Goal: Obtain resource: Download file/media

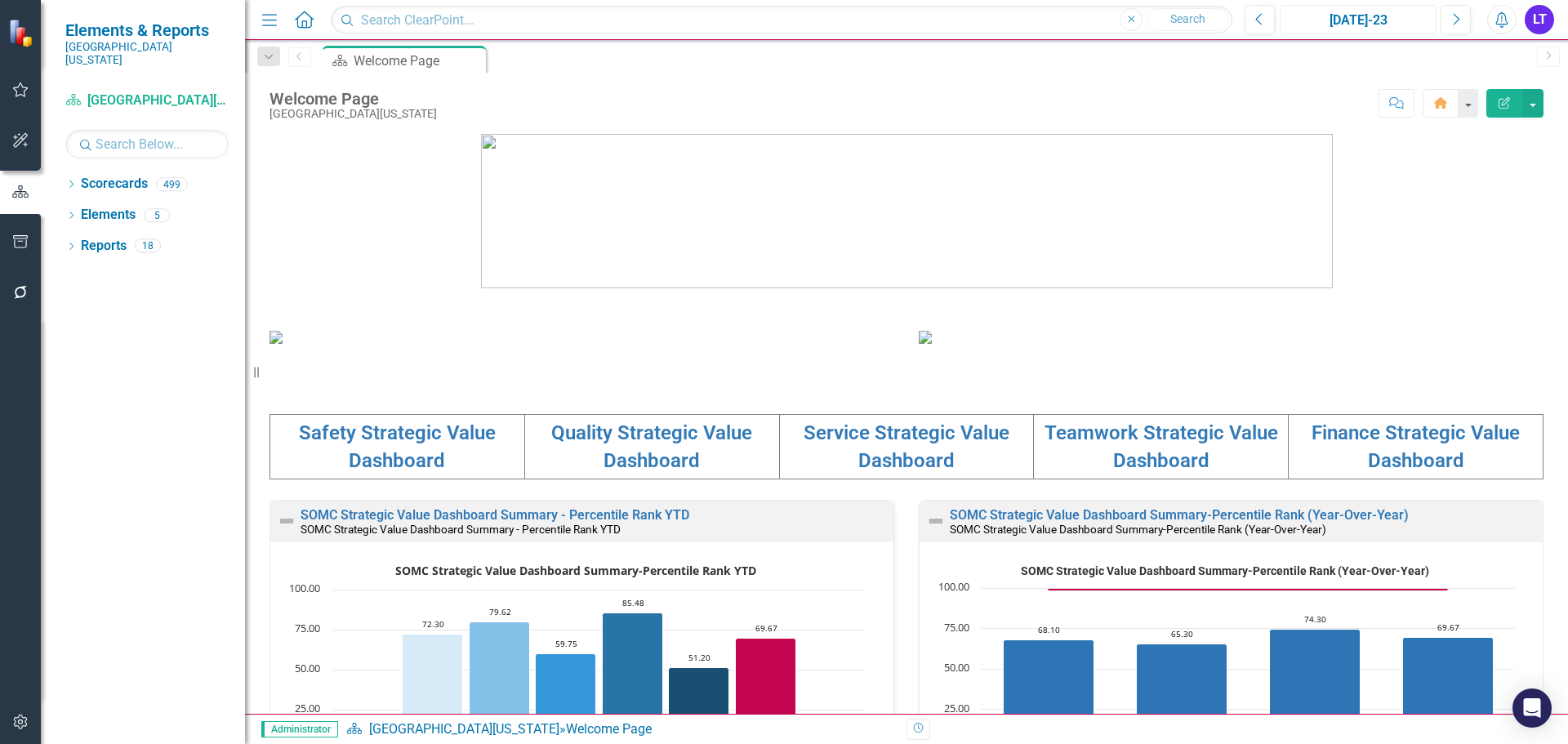
click at [1392, 14] on div "[DATE]-23" at bounding box center [1358, 20] width 146 height 19
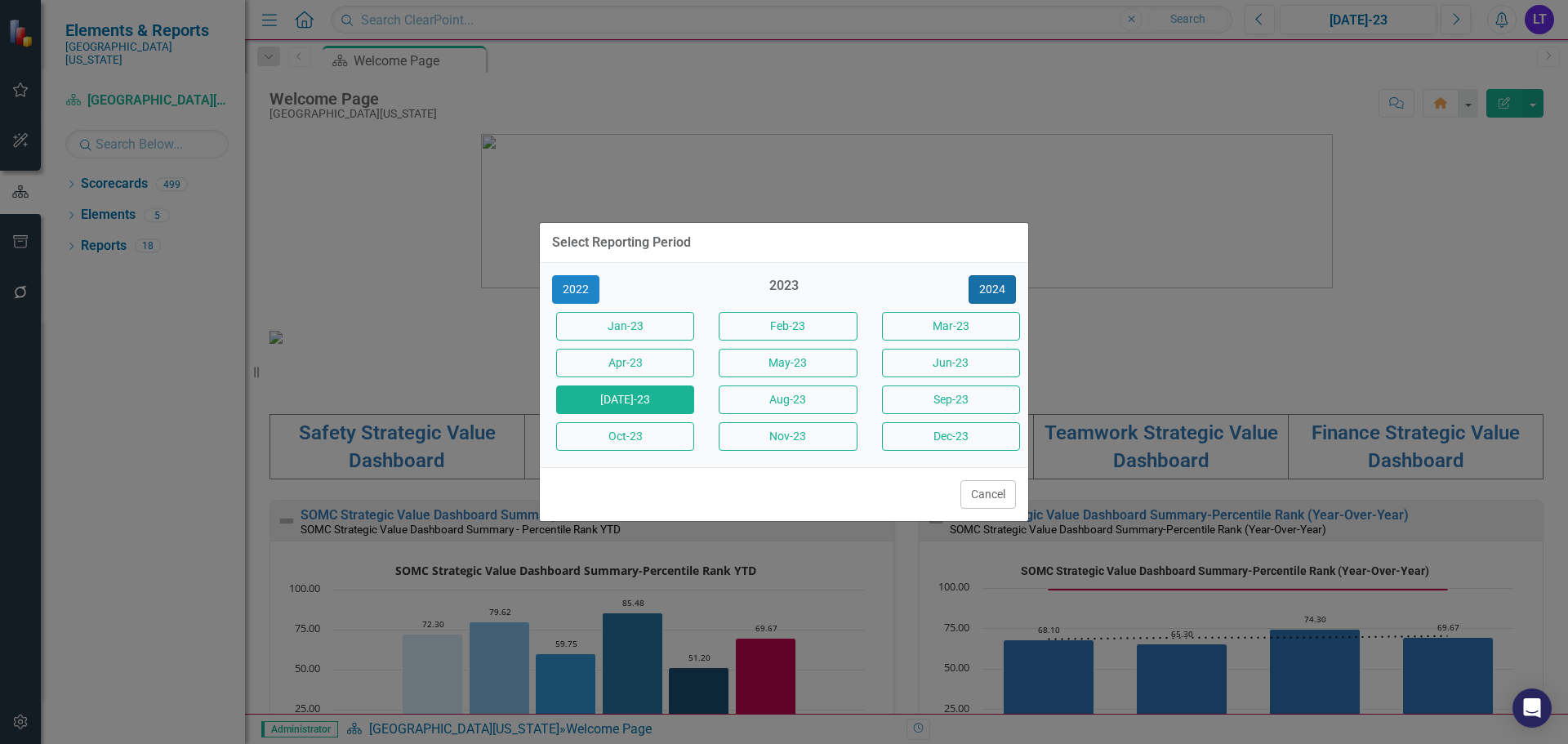
click at [988, 284] on button "2024" at bounding box center [992, 290] width 48 height 28
click at [999, 284] on button "2025" at bounding box center [992, 290] width 48 height 28
click at [646, 438] on button "Oct-25" at bounding box center [625, 437] width 138 height 28
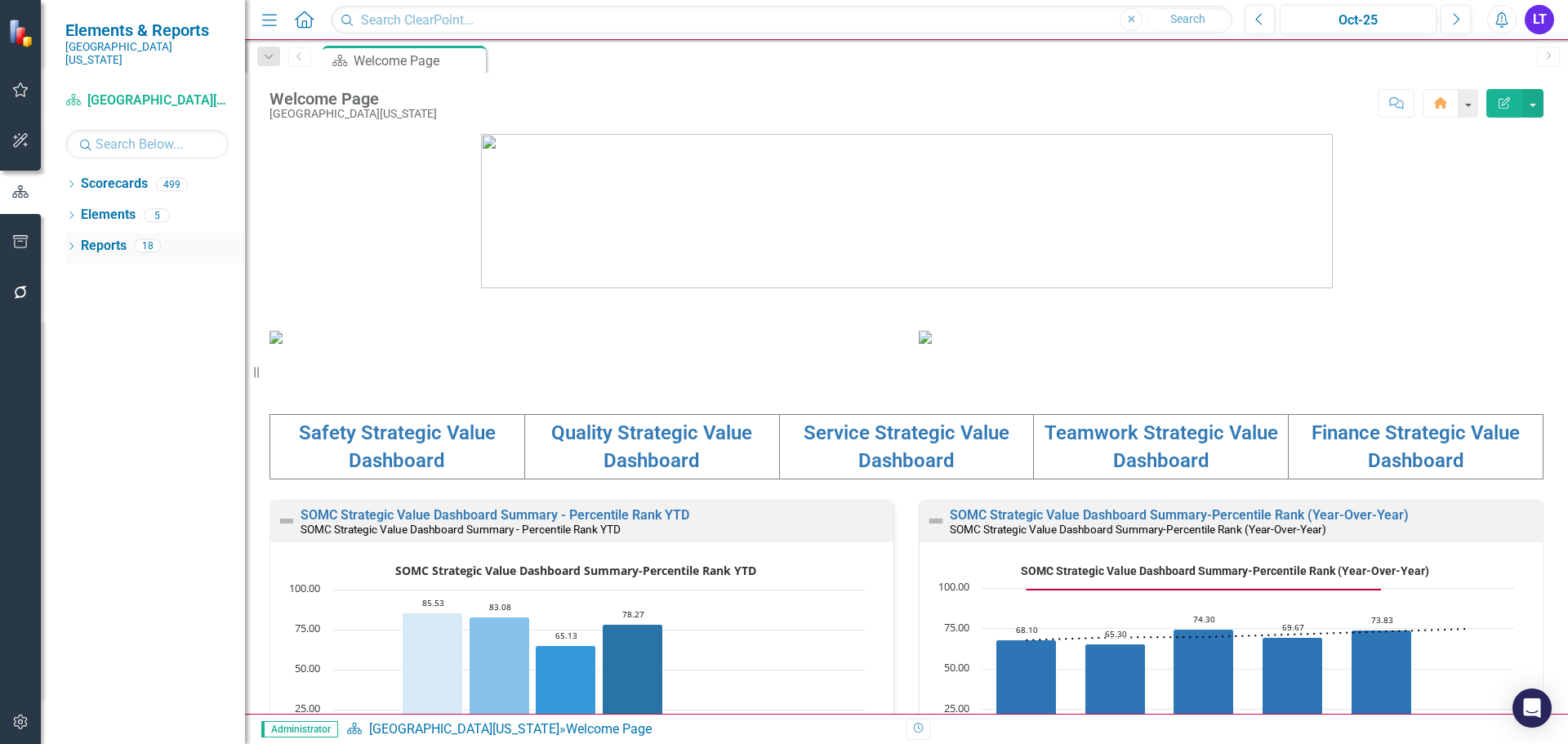
click at [70, 241] on div "Dropdown" at bounding box center [71, 248] width 12 height 14
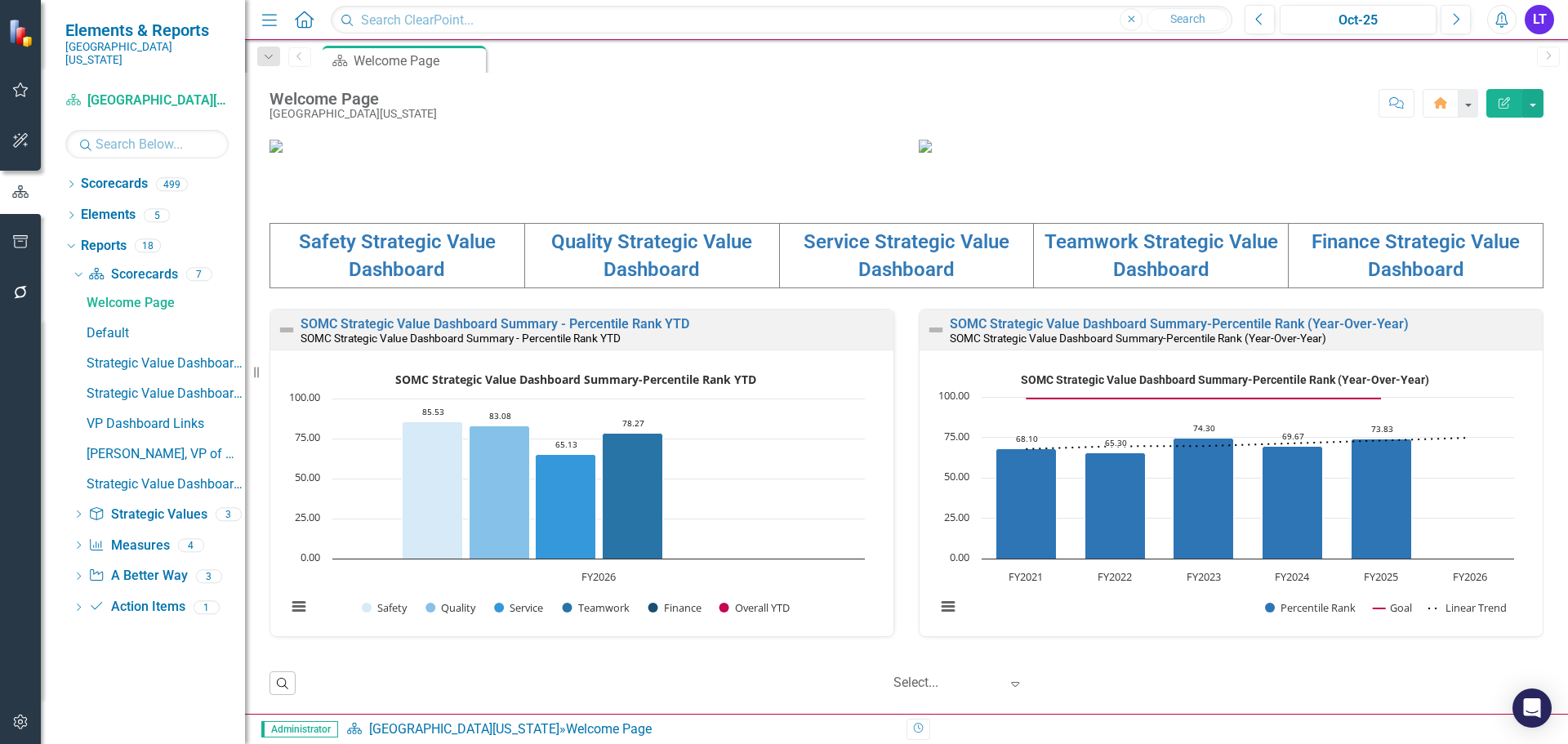
scroll to position [408, 0]
click at [76, 542] on icon "Dropdown" at bounding box center [79, 546] width 12 height 9
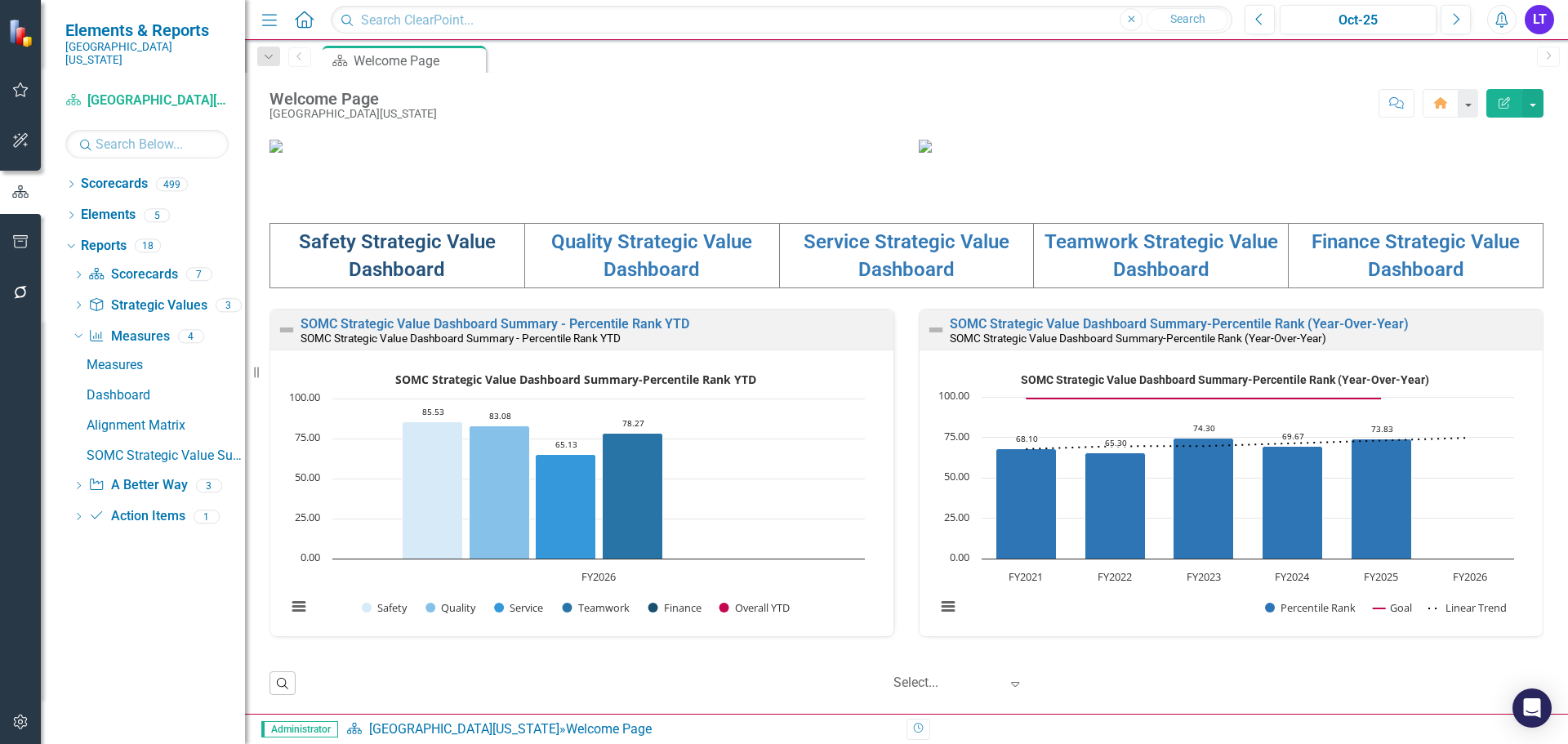
click at [396, 281] on link "Safety Strategic Value Dashboard" at bounding box center [397, 256] width 197 height 50
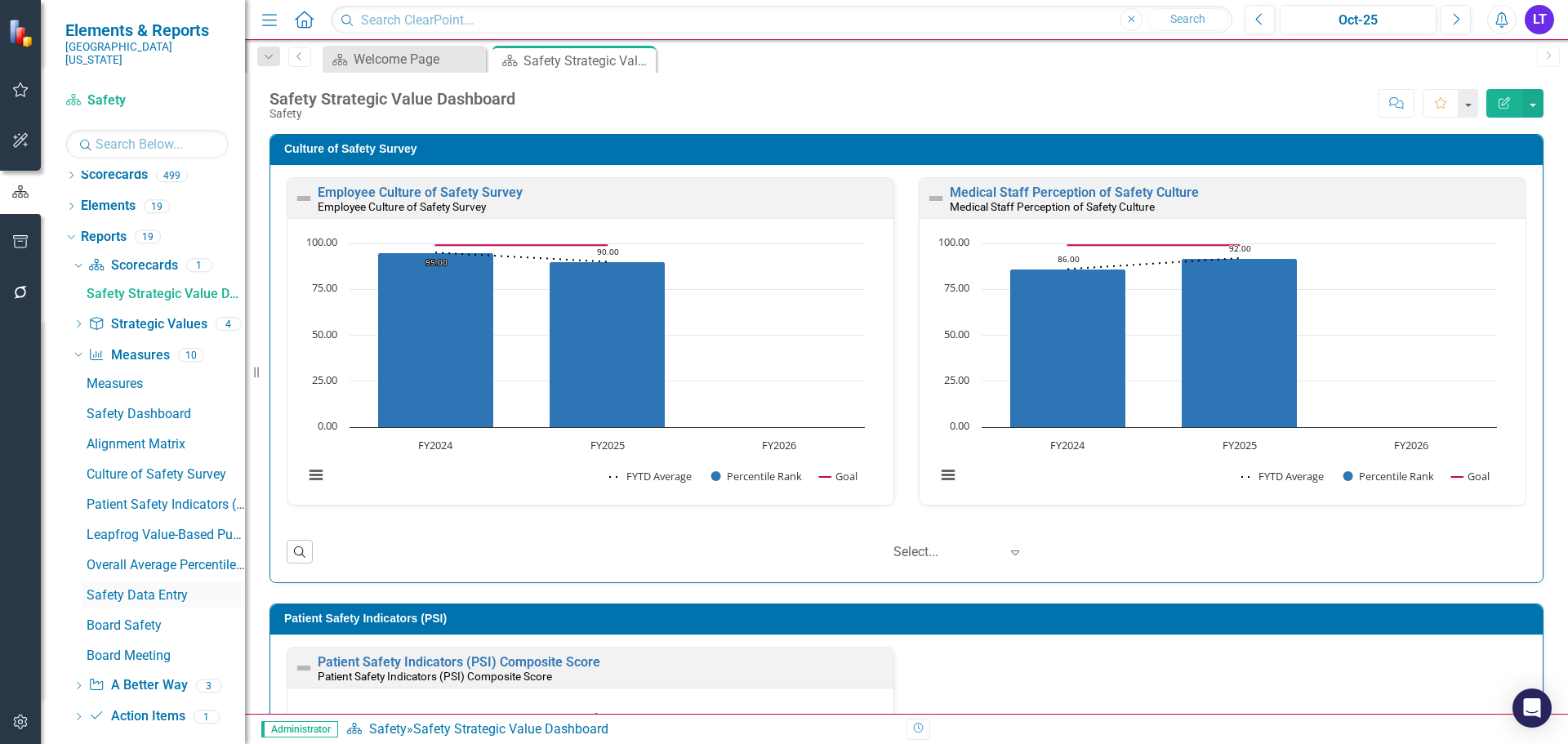
scroll to position [11, 0]
click at [143, 406] on div "Safety Dashboard" at bounding box center [165, 413] width 158 height 15
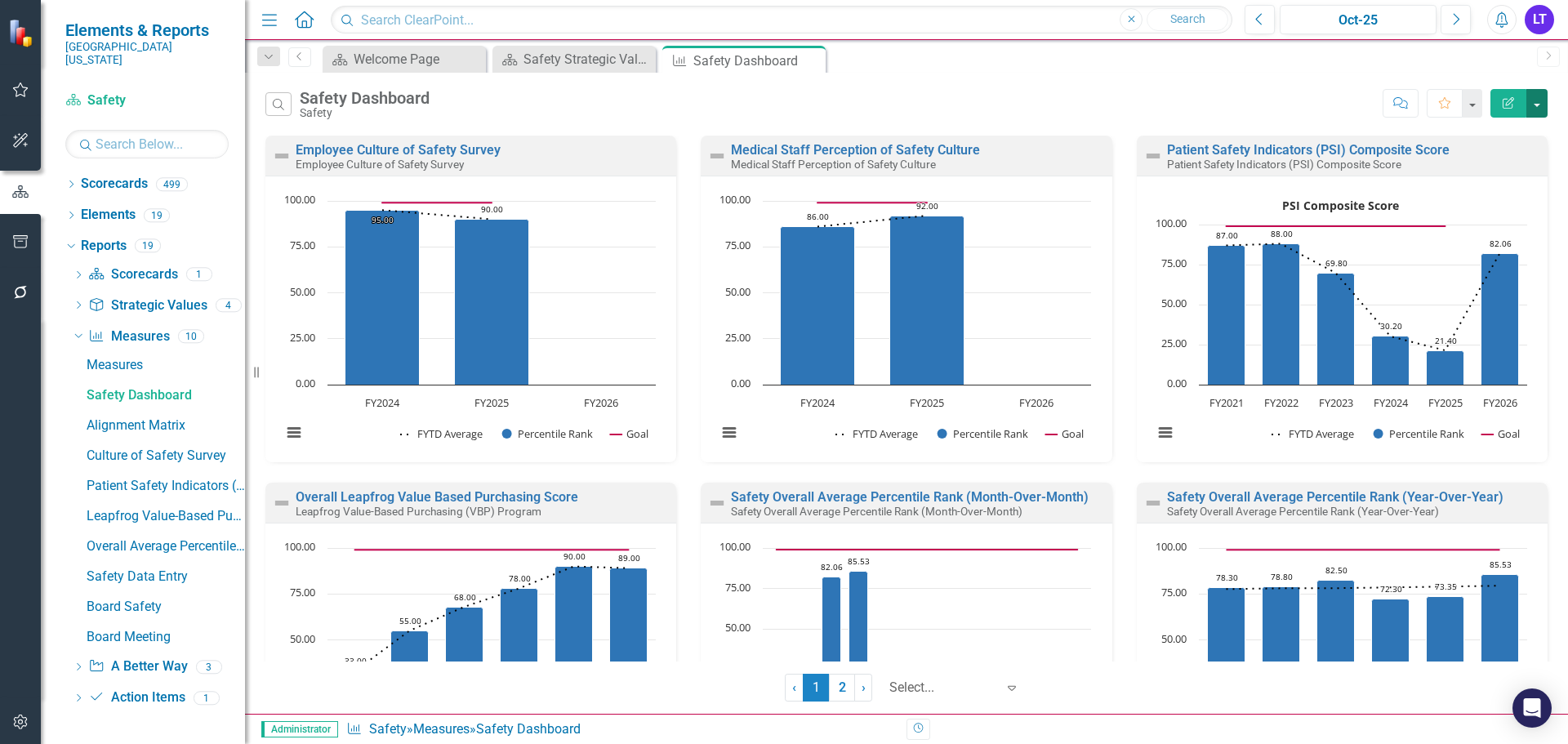
click at [1534, 101] on button "button" at bounding box center [1536, 103] width 21 height 28
click at [1488, 187] on link "PowerPoint Export to PowerPoint" at bounding box center [1466, 196] width 160 height 30
click at [807, 54] on icon "Close" at bounding box center [809, 60] width 16 height 13
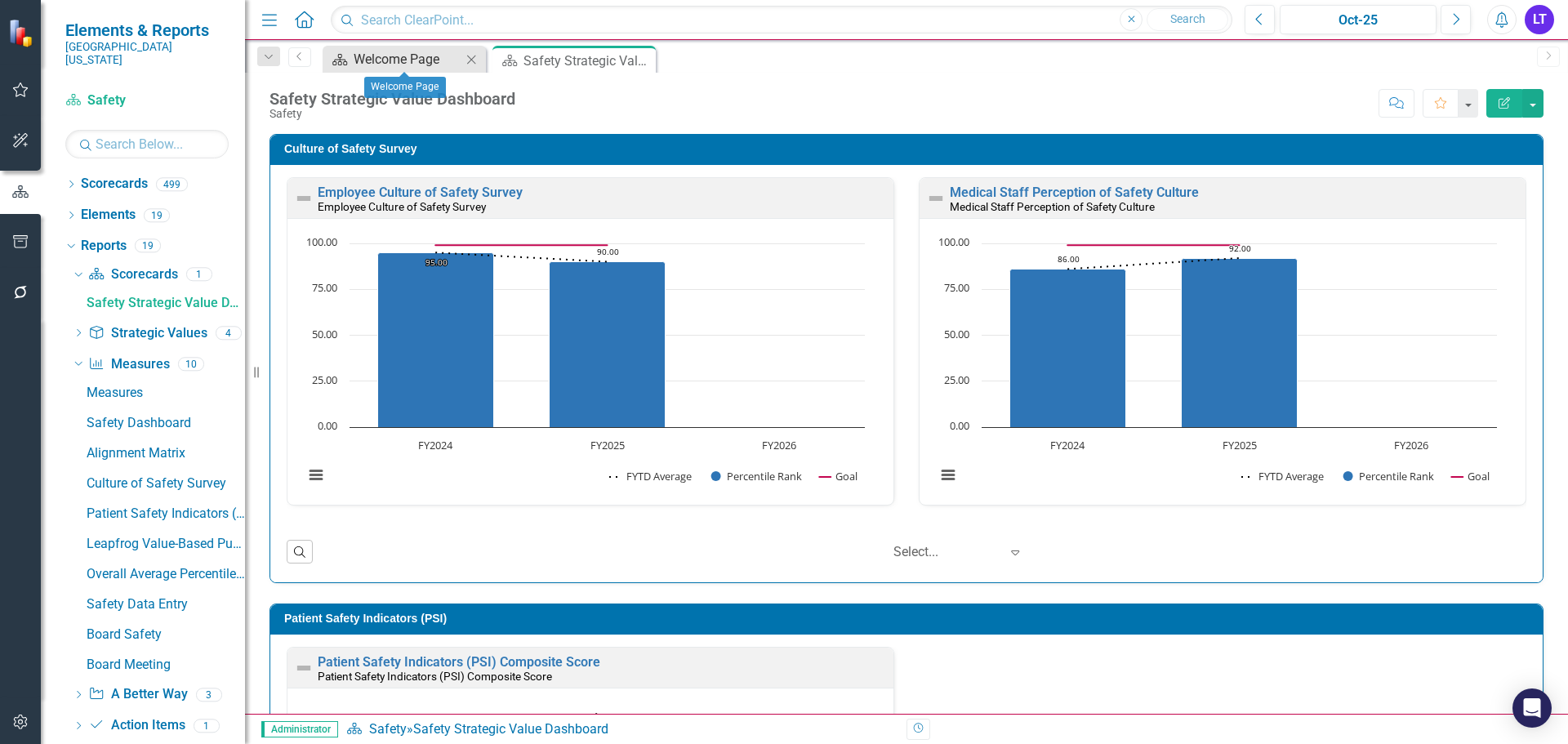
click at [416, 68] on div "Welcome Page" at bounding box center [407, 59] width 108 height 20
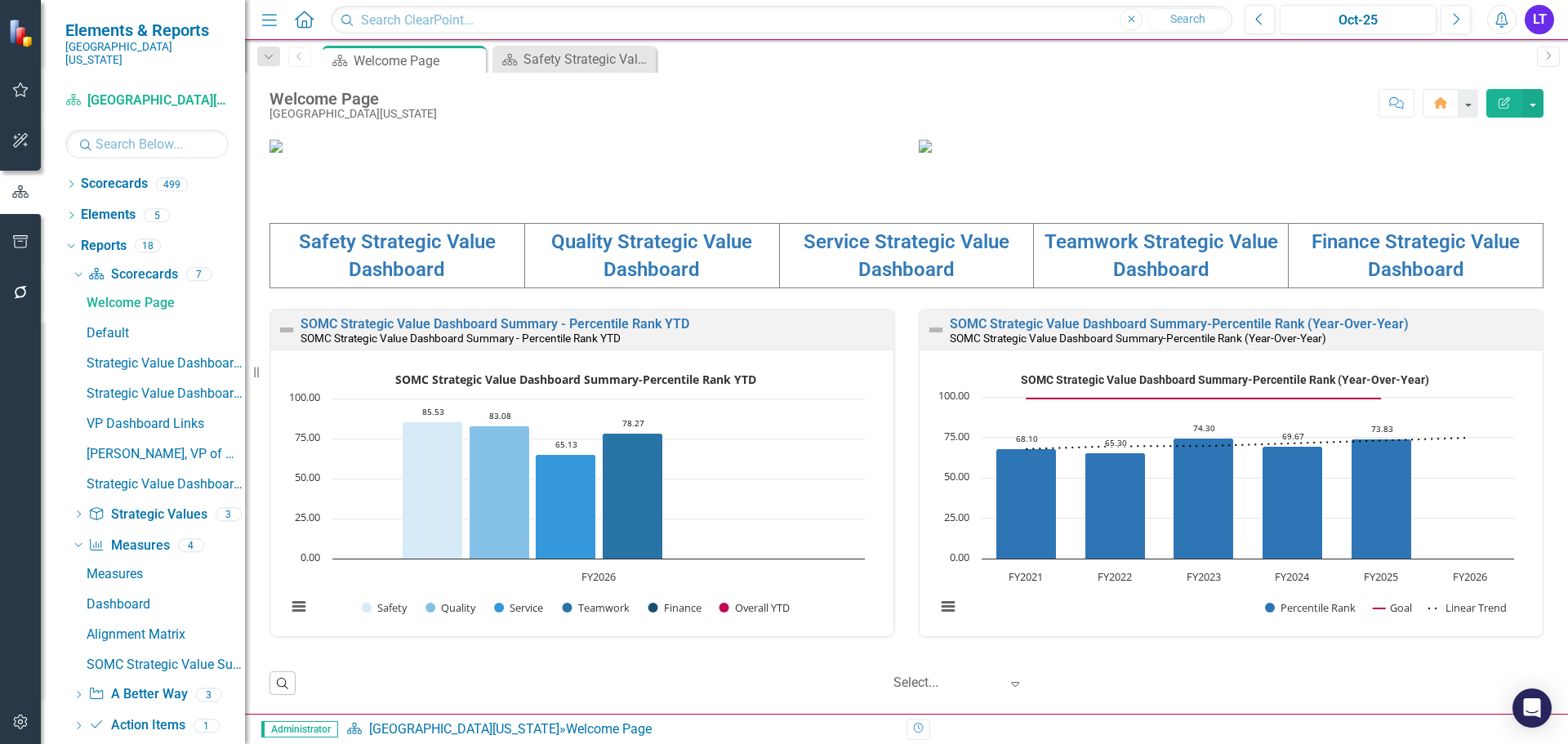
scroll to position [327, 0]
click at [683, 281] on link "Quality Strategic Value Dashboard" at bounding box center [652, 256] width 201 height 50
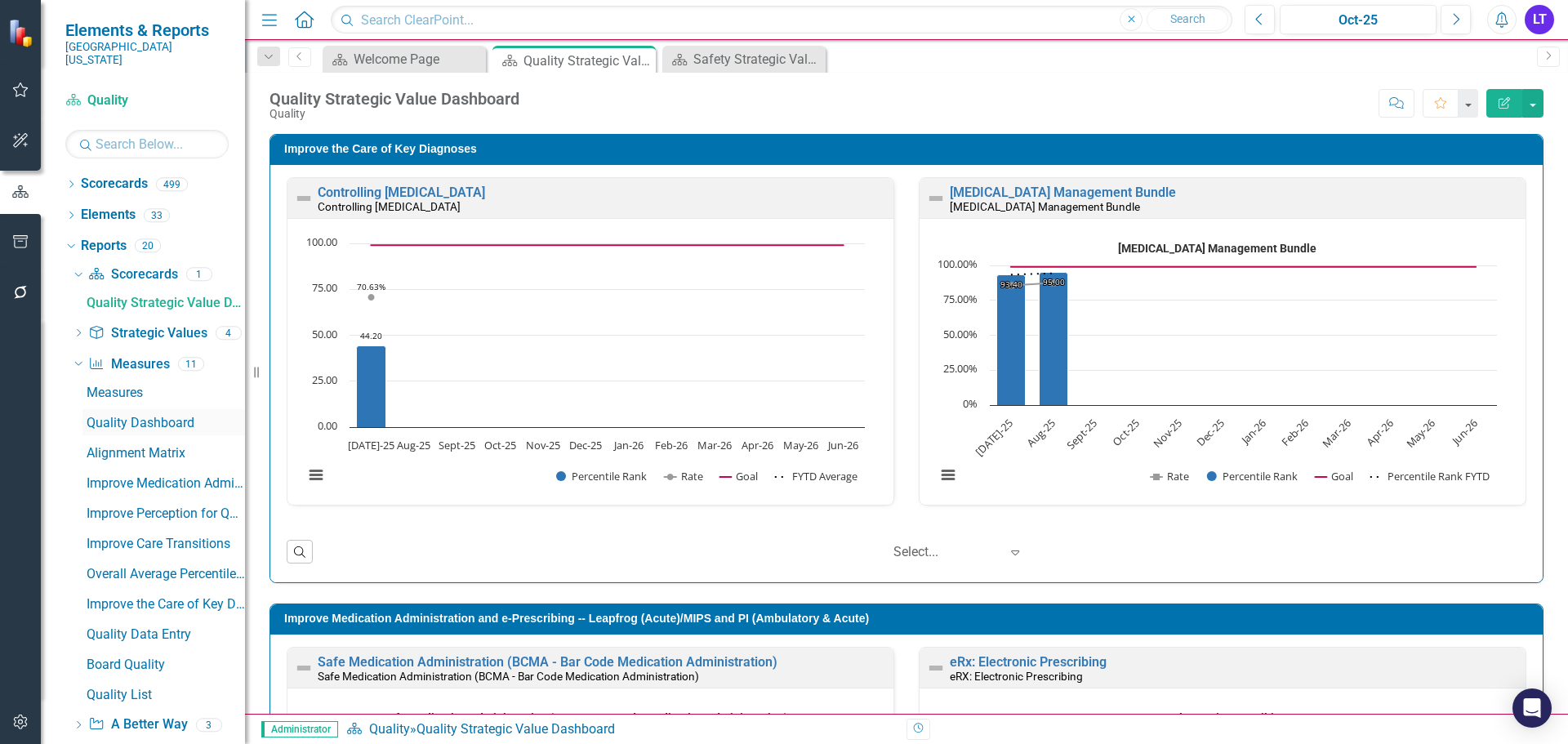
click at [142, 416] on div "Quality Dashboard" at bounding box center [165, 423] width 158 height 15
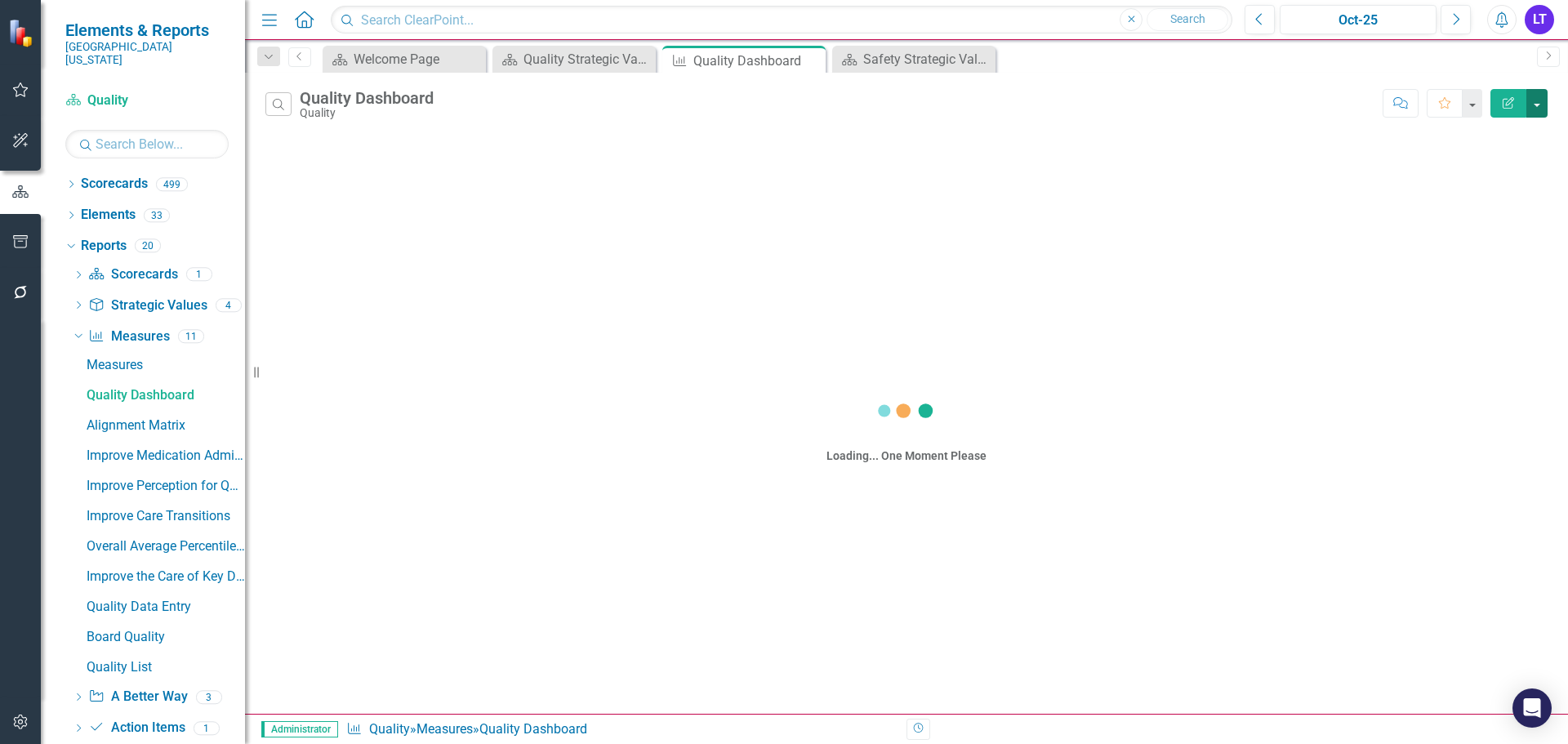
click at [1534, 101] on button "button" at bounding box center [1536, 103] width 21 height 28
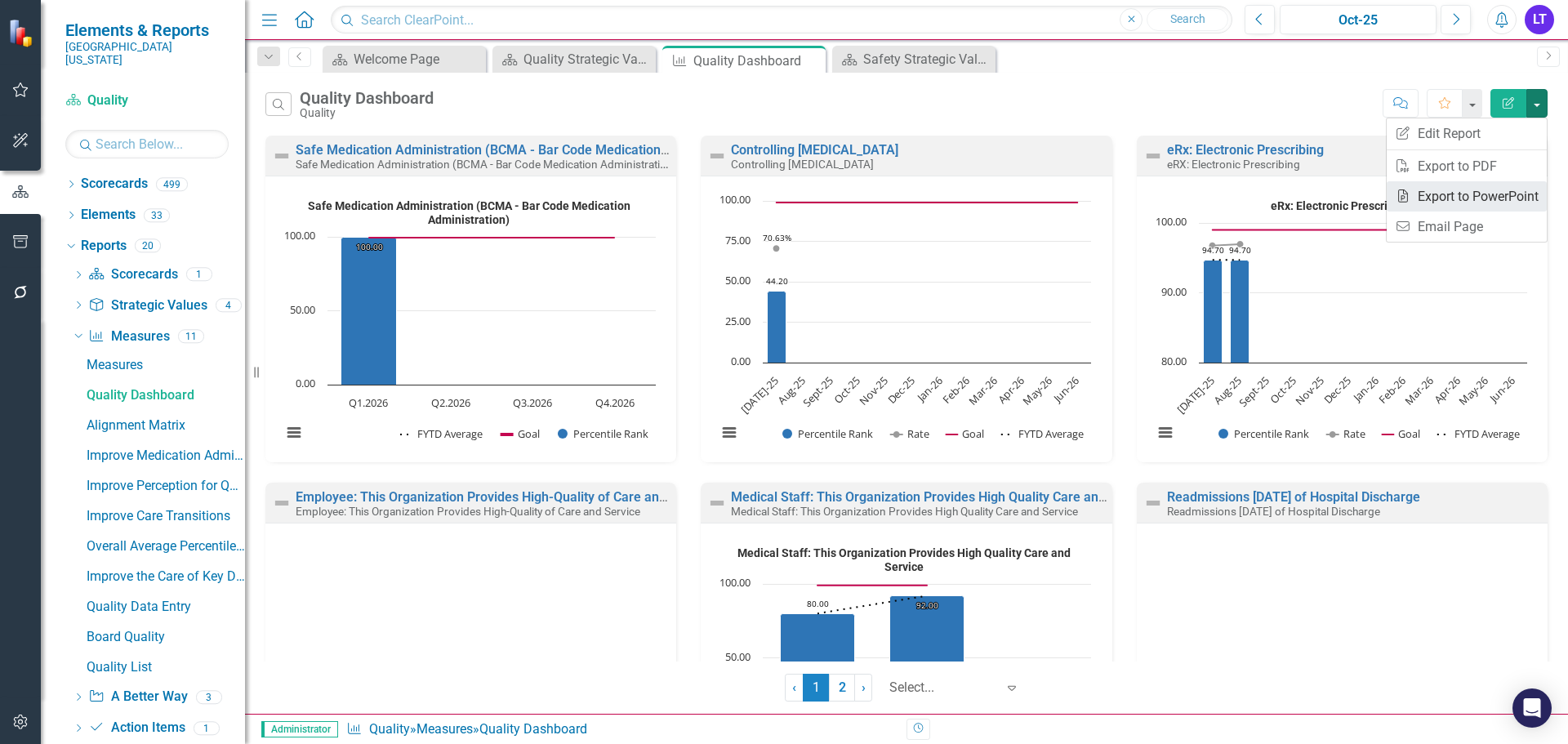
click at [1478, 189] on link "PowerPoint Export to PowerPoint" at bounding box center [1466, 196] width 160 height 30
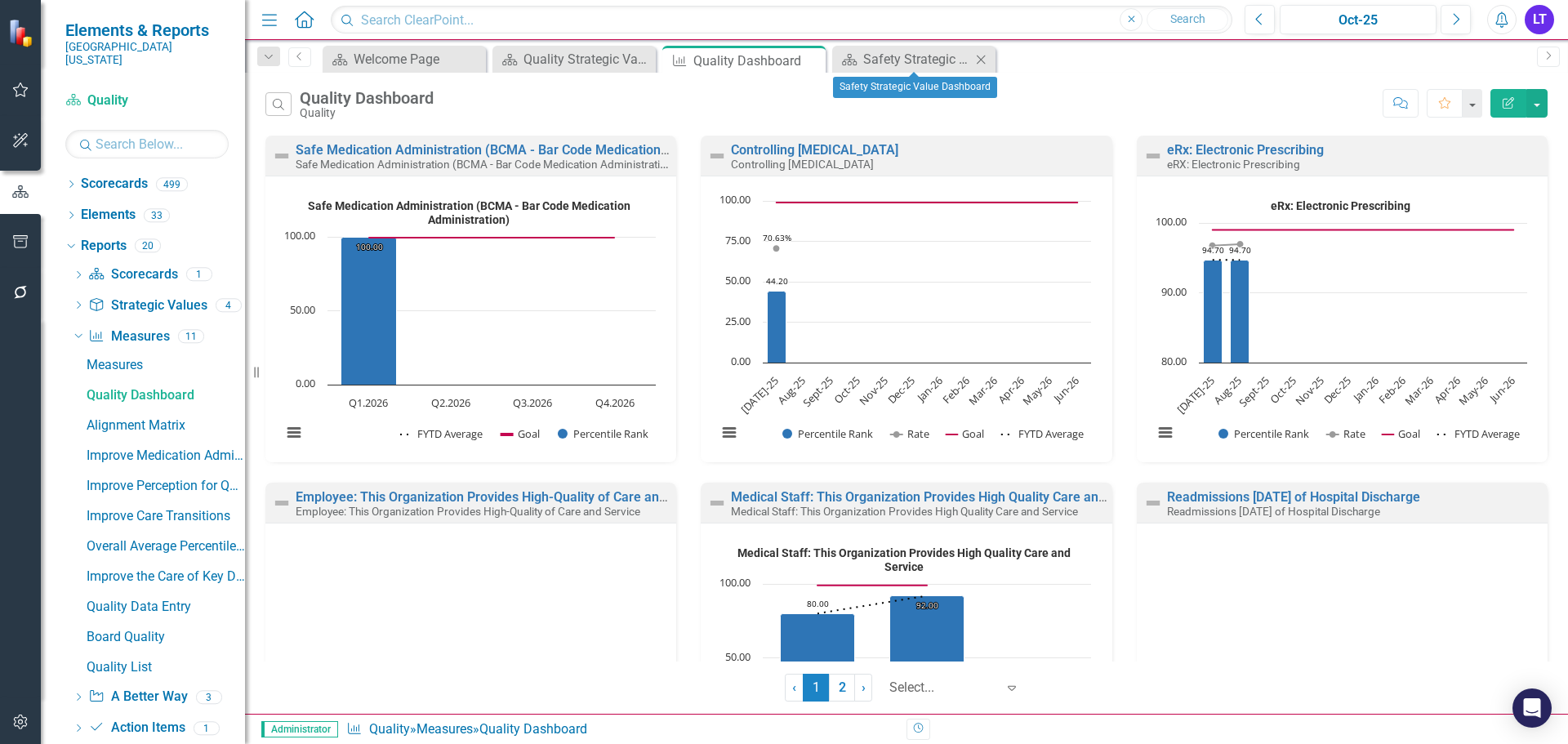
click at [975, 57] on icon "Close" at bounding box center [980, 59] width 16 height 13
click at [813, 65] on icon "Close" at bounding box center [809, 60] width 16 height 13
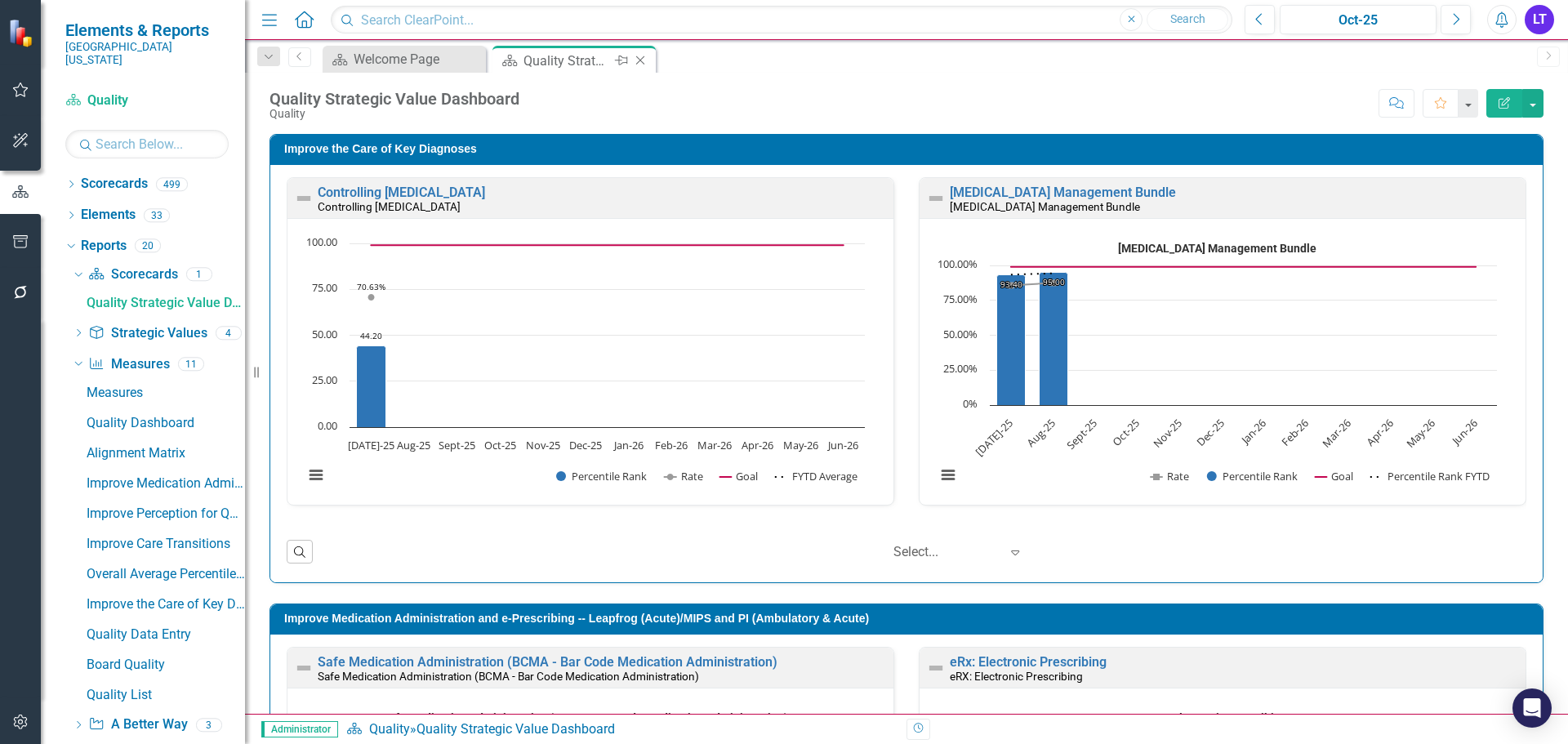
scroll to position [0, 4]
click at [643, 59] on icon "Close" at bounding box center [640, 60] width 16 height 13
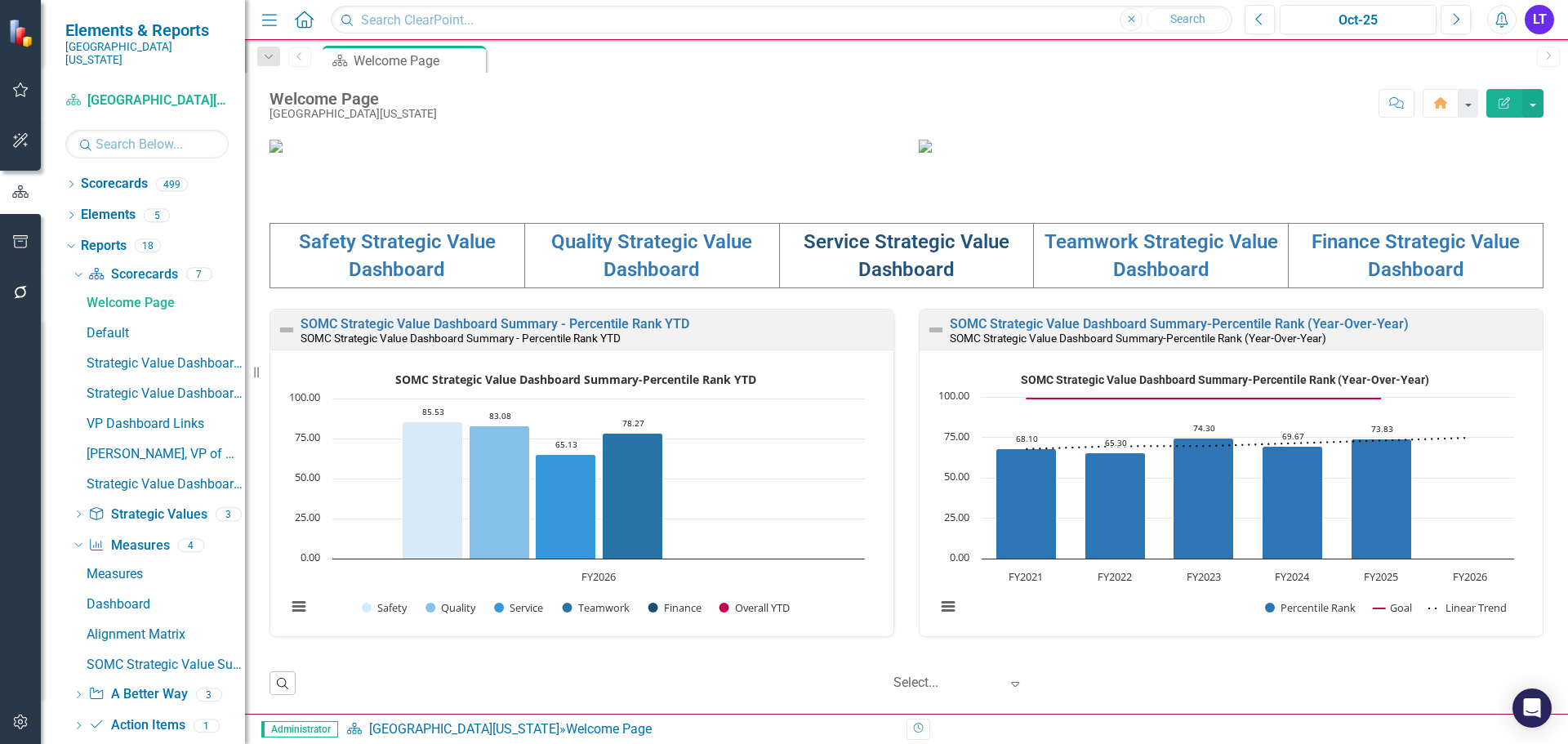
scroll to position [490, 0]
click at [1154, 281] on link "Teamwork Strategic Value Dashboard" at bounding box center [1161, 256] width 234 height 50
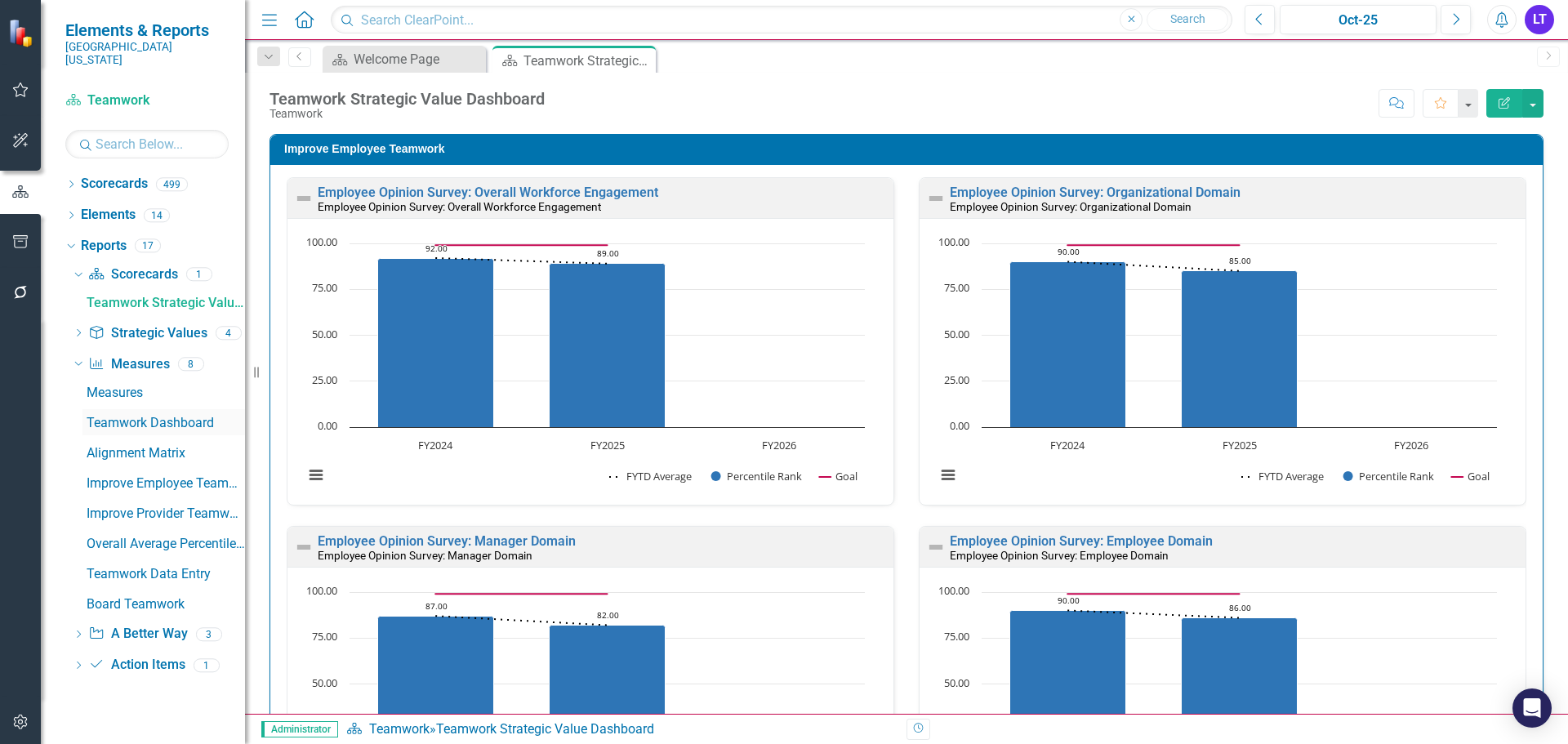
click at [153, 416] on div "Teamwork Dashboard" at bounding box center [165, 423] width 158 height 15
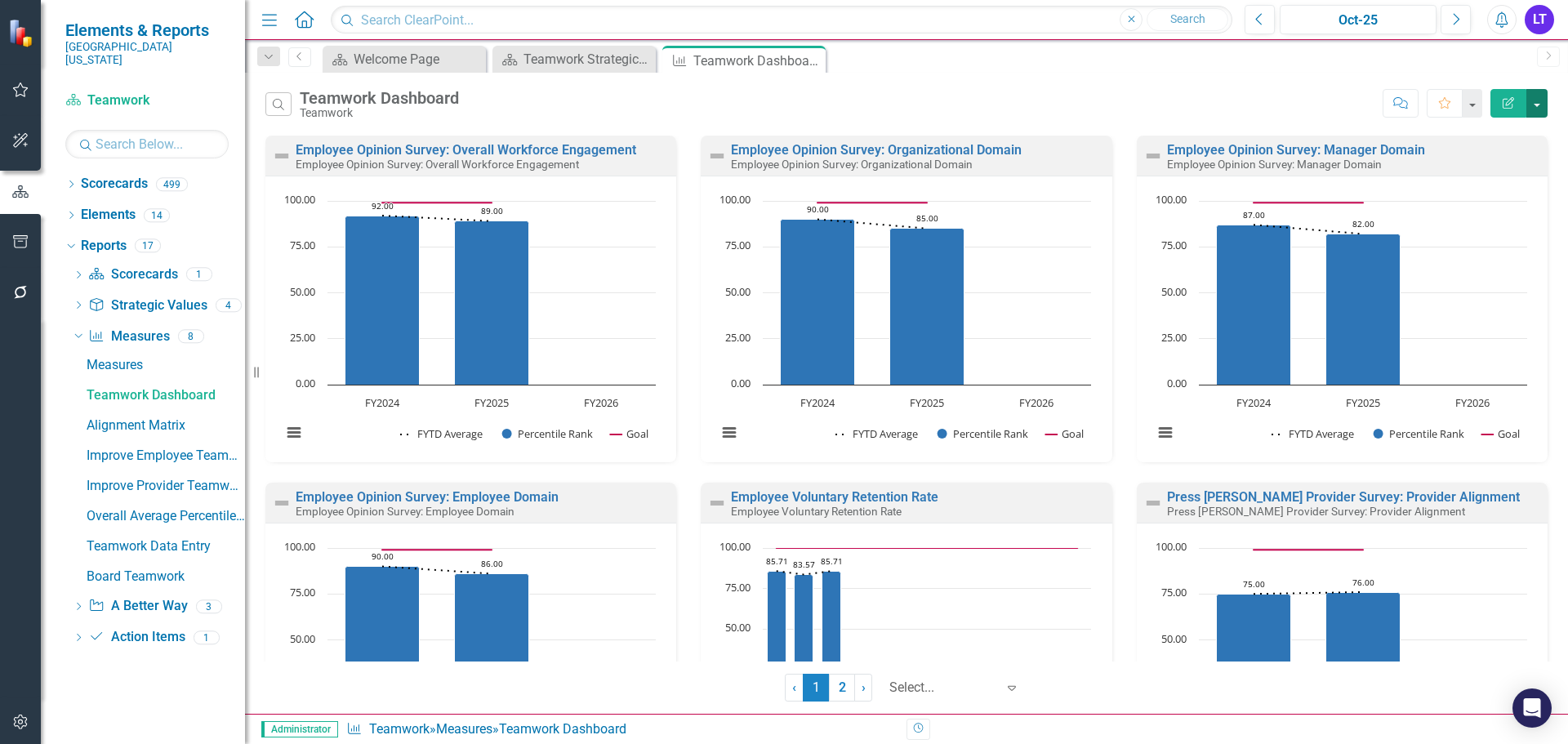
click at [1534, 100] on button "button" at bounding box center [1536, 103] width 21 height 28
click at [1463, 189] on link "PowerPoint Export to PowerPoint" at bounding box center [1466, 196] width 160 height 30
drag, startPoint x: 805, startPoint y: 62, endPoint x: 686, endPoint y: 70, distance: 119.3
click at [0, 0] on icon "Close" at bounding box center [0, 0] width 0 height 0
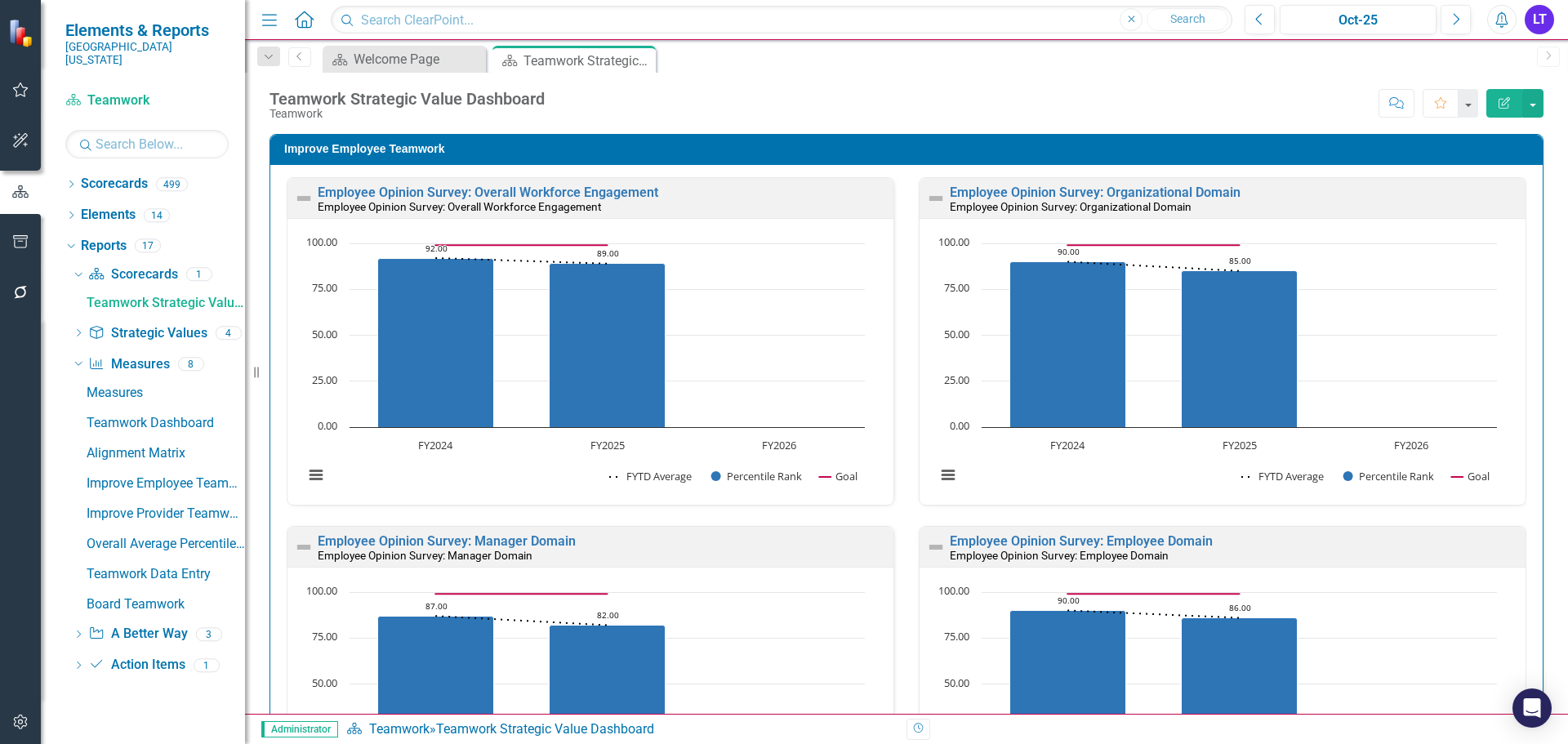
click at [0, 0] on icon "Close" at bounding box center [0, 0] width 0 height 0
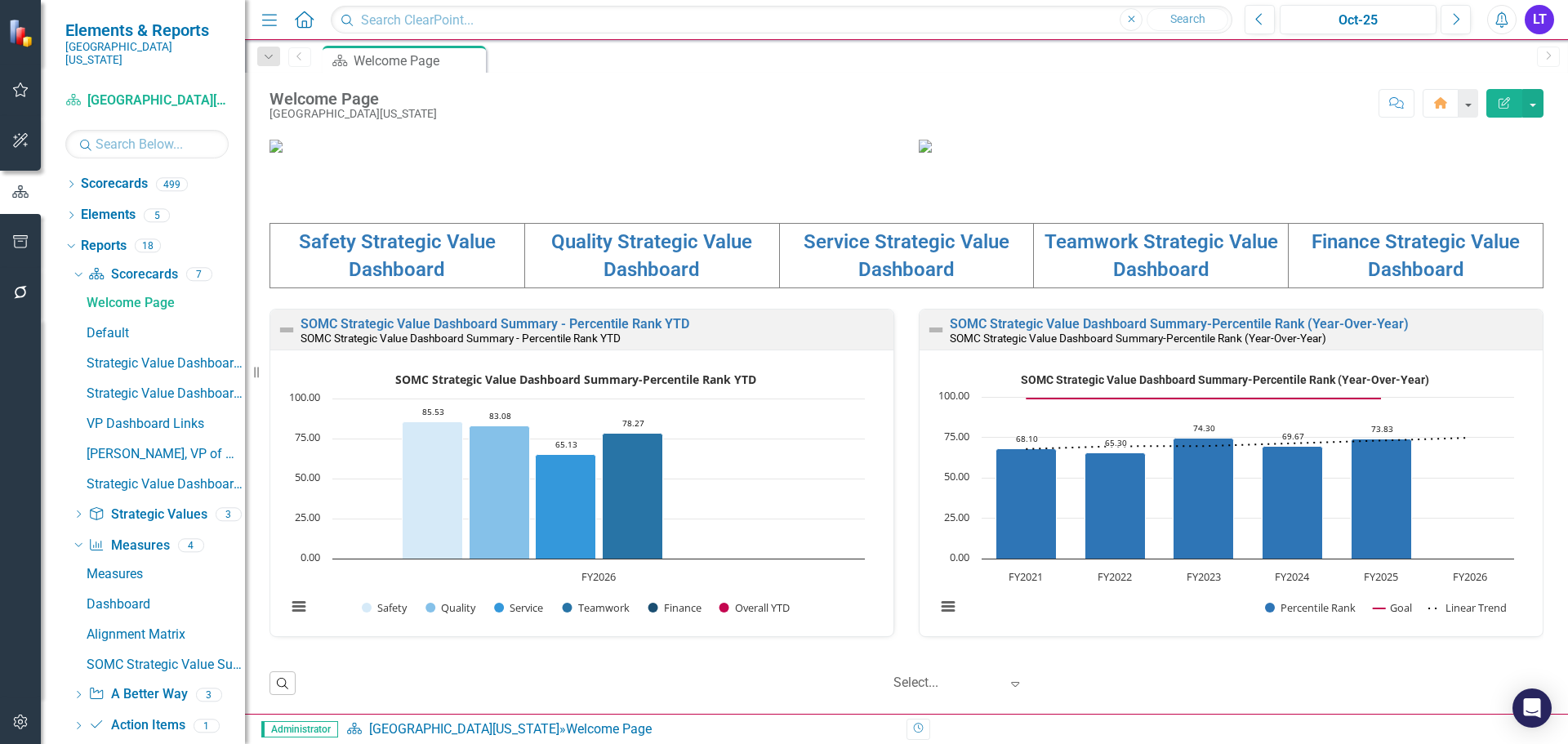
scroll to position [563, 0]
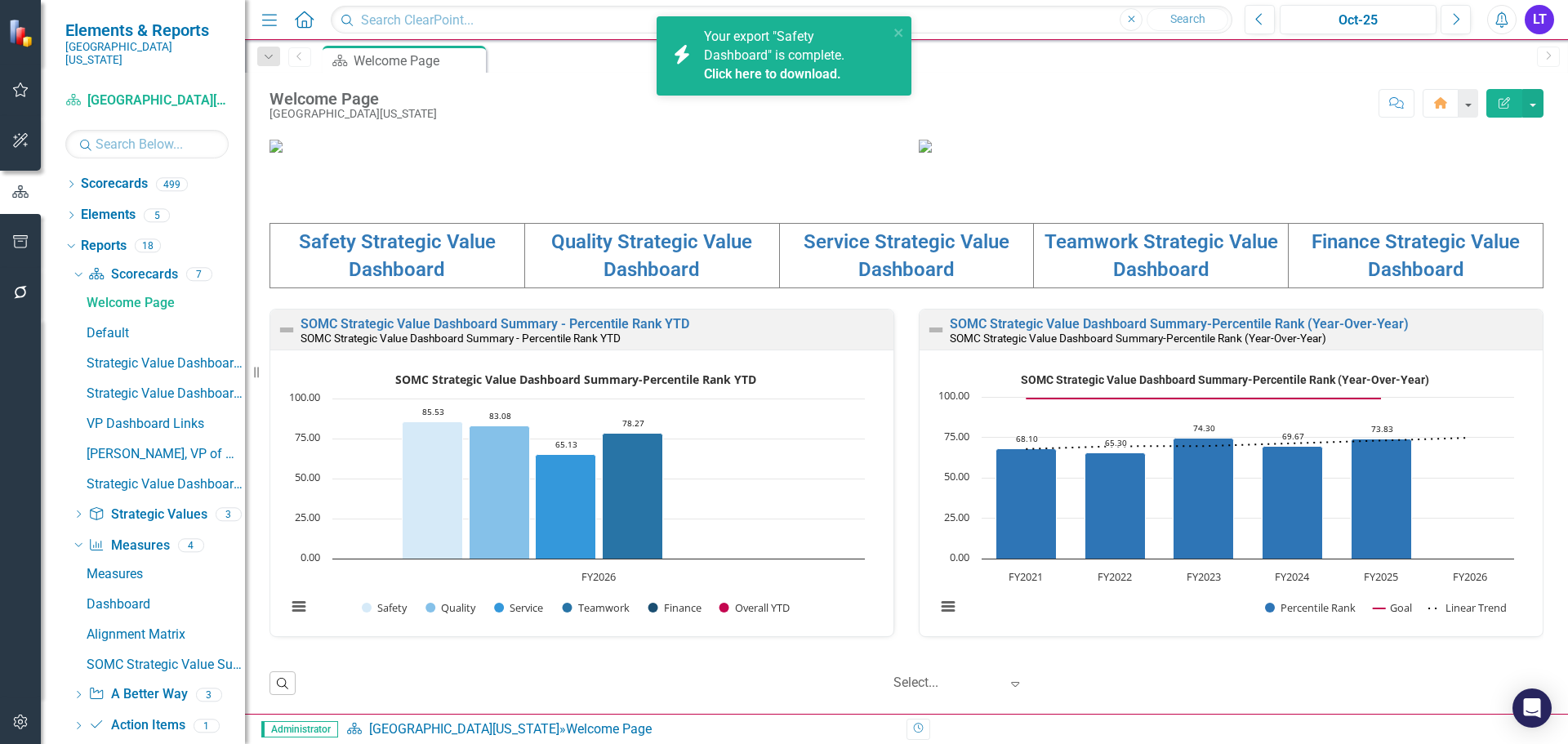
click at [762, 66] on link "Click here to download." at bounding box center [772, 74] width 137 height 16
click at [800, 55] on span "Your export "Quality Dashboard" is complete. Click here to download." at bounding box center [793, 56] width 180 height 55
